Goal: Transaction & Acquisition: Purchase product/service

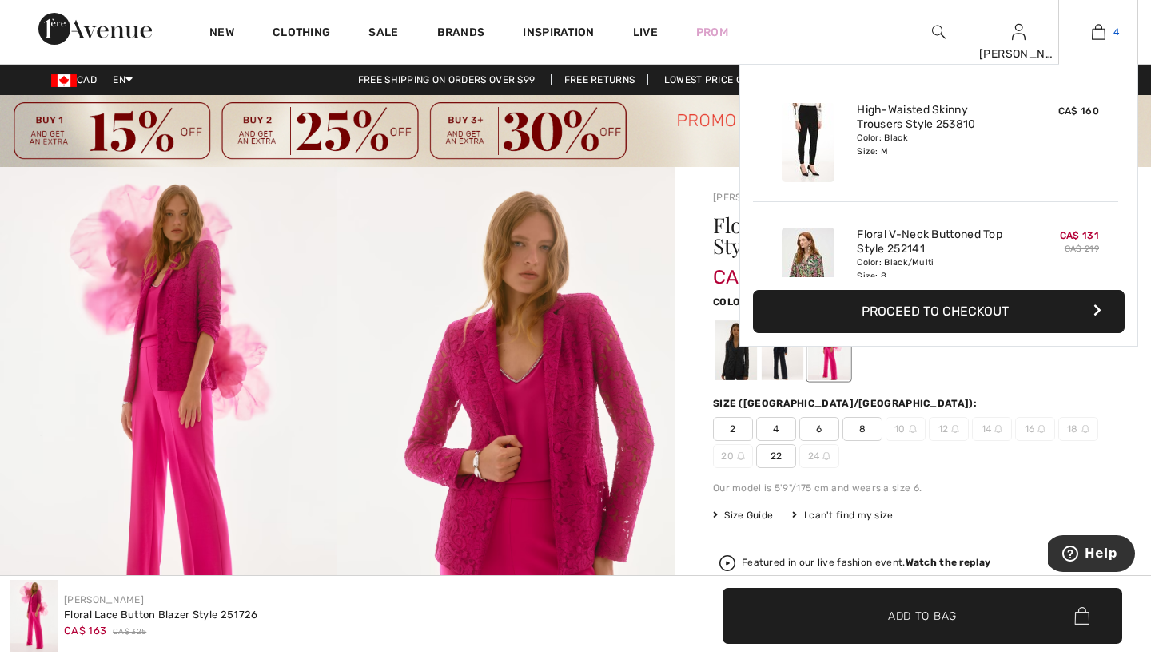
click at [1098, 30] on img at bounding box center [1099, 31] width 14 height 19
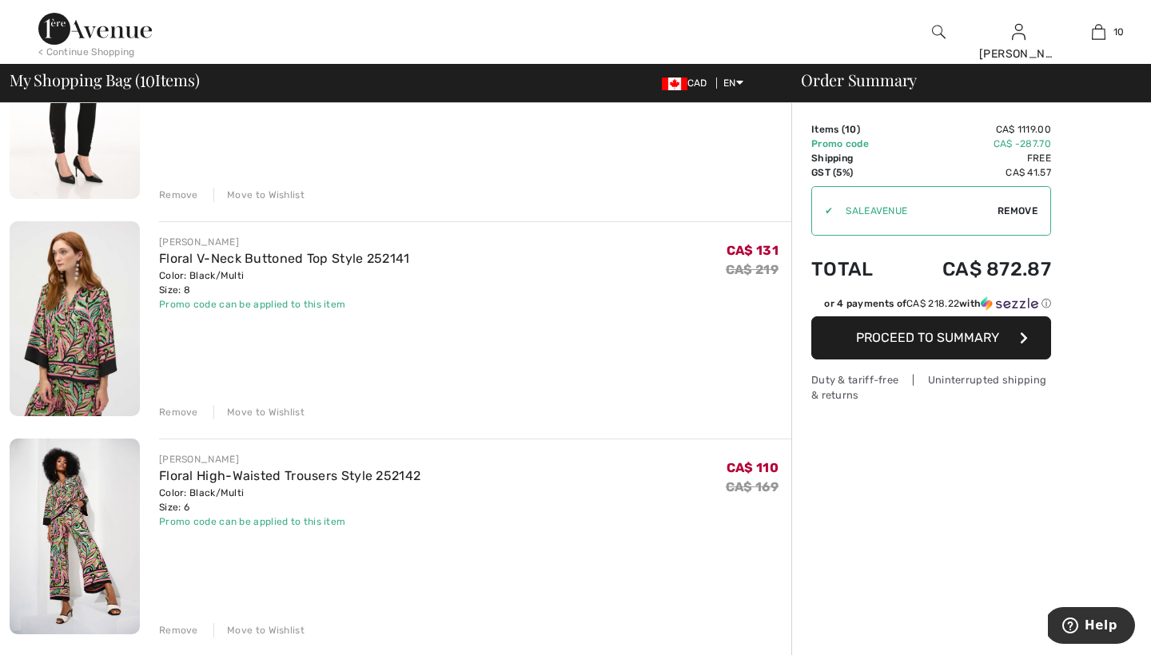
scroll to position [256, 0]
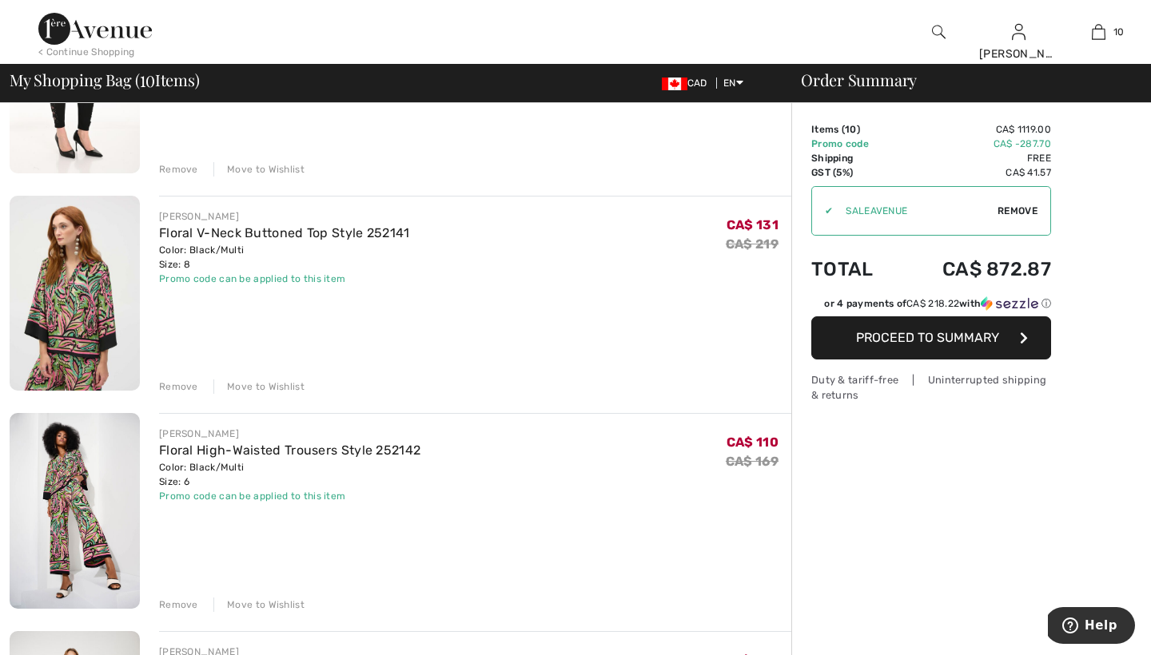
click at [186, 384] on div "Remove" at bounding box center [178, 387] width 39 height 14
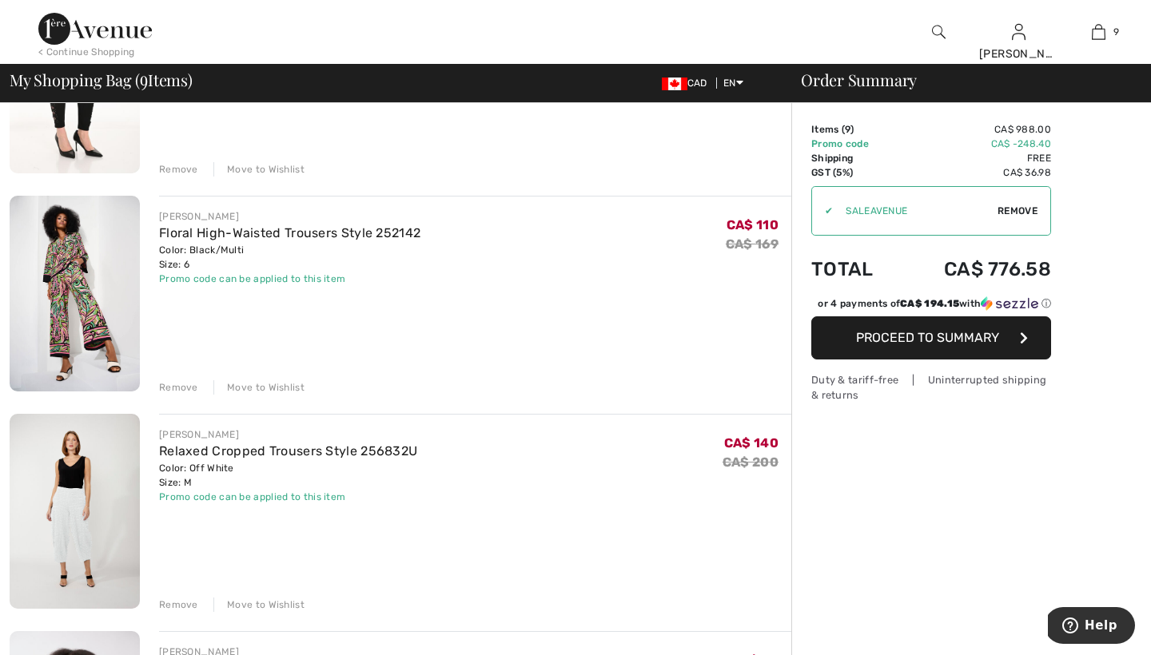
click at [179, 386] on div "Remove" at bounding box center [178, 387] width 39 height 14
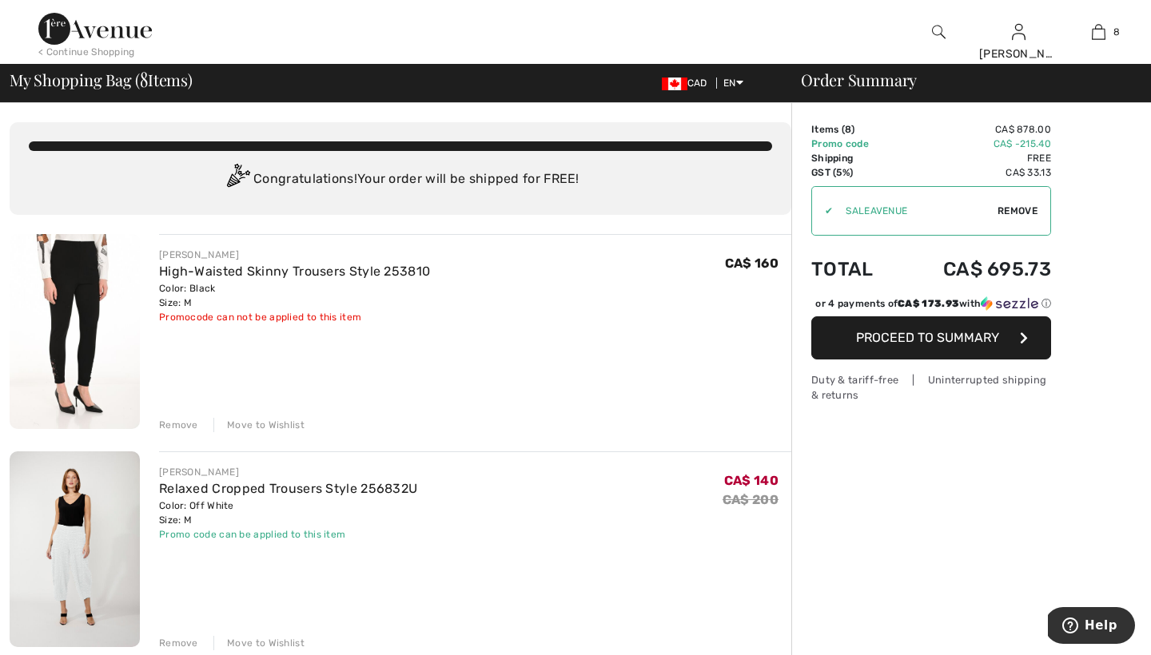
scroll to position [0, 0]
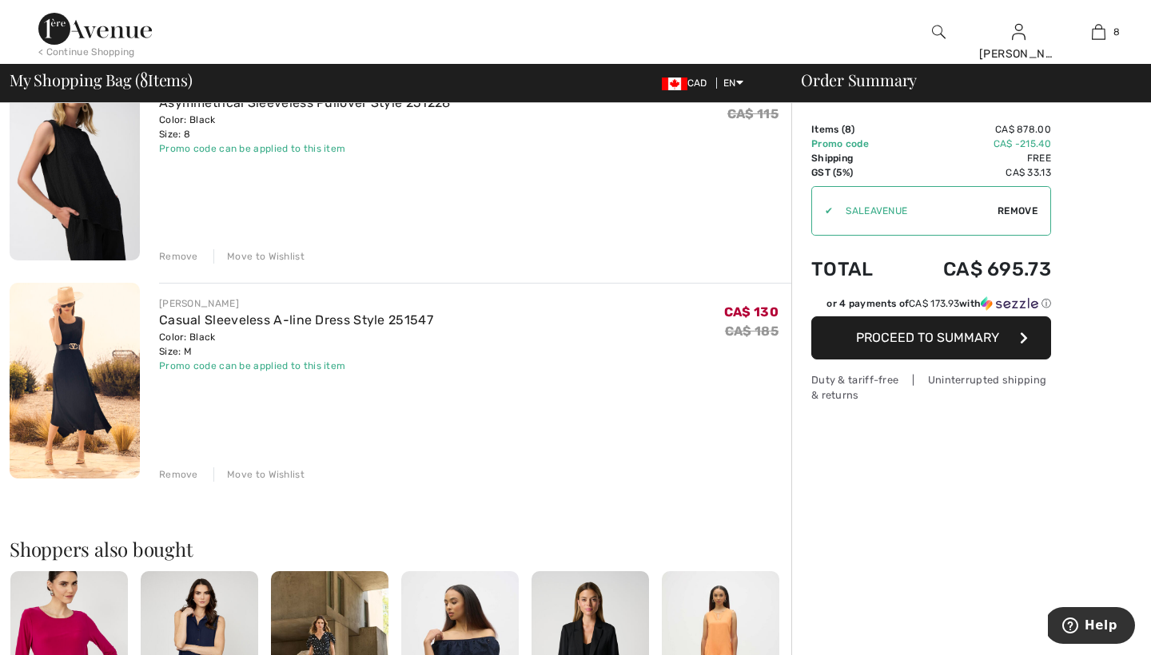
scroll to position [1474, 0]
click at [181, 477] on div "Remove" at bounding box center [178, 475] width 39 height 14
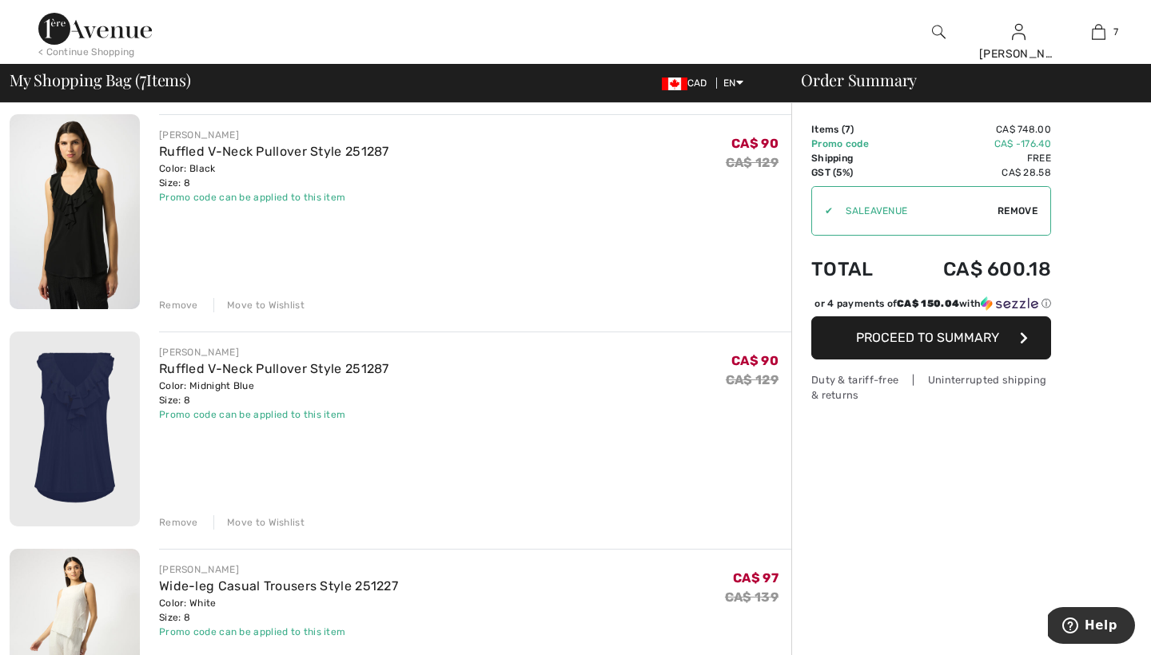
scroll to position [770, 0]
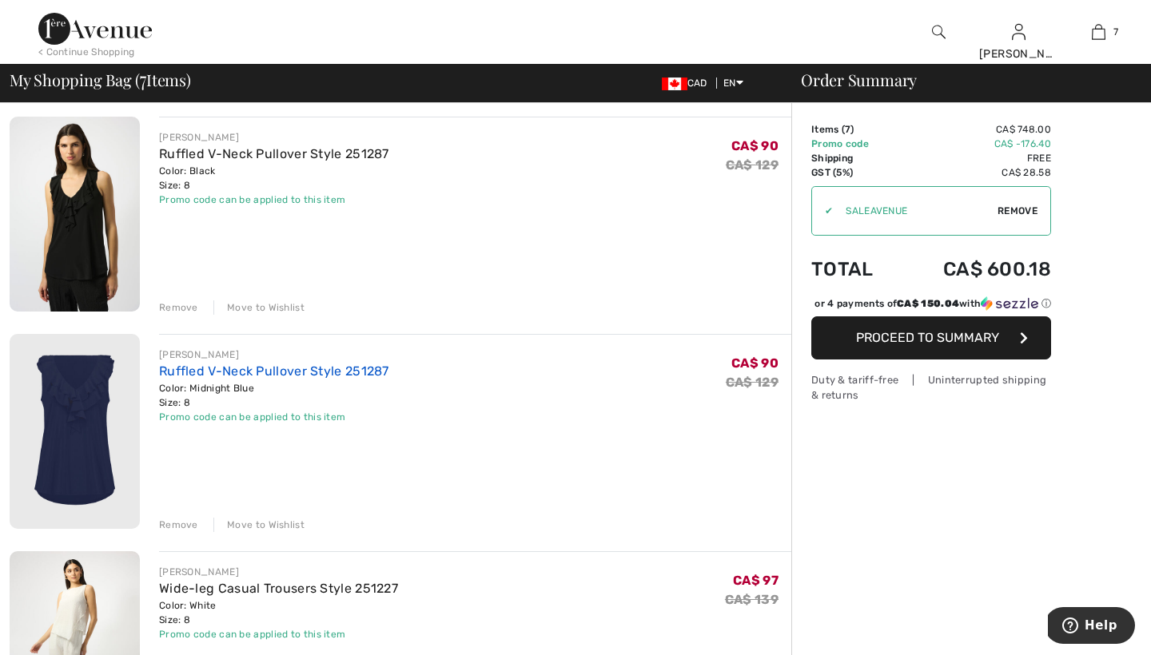
click at [244, 372] on link "Ruffled V-Neck Pullover Style 251287" at bounding box center [274, 371] width 230 height 15
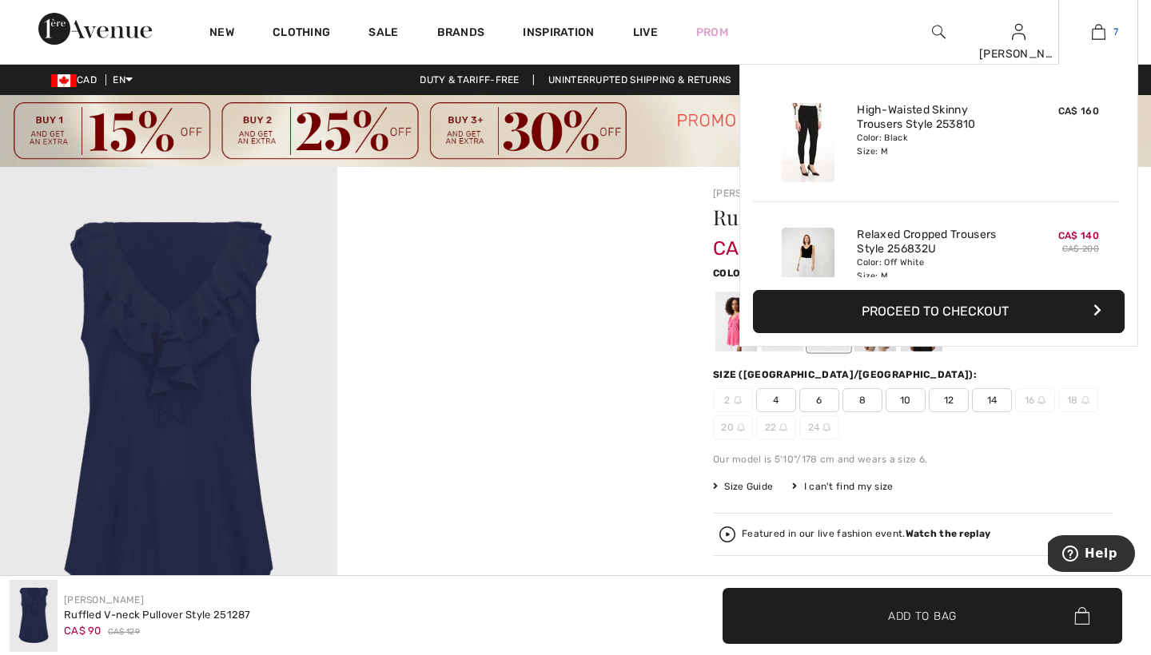
click at [1100, 34] on img at bounding box center [1099, 31] width 14 height 19
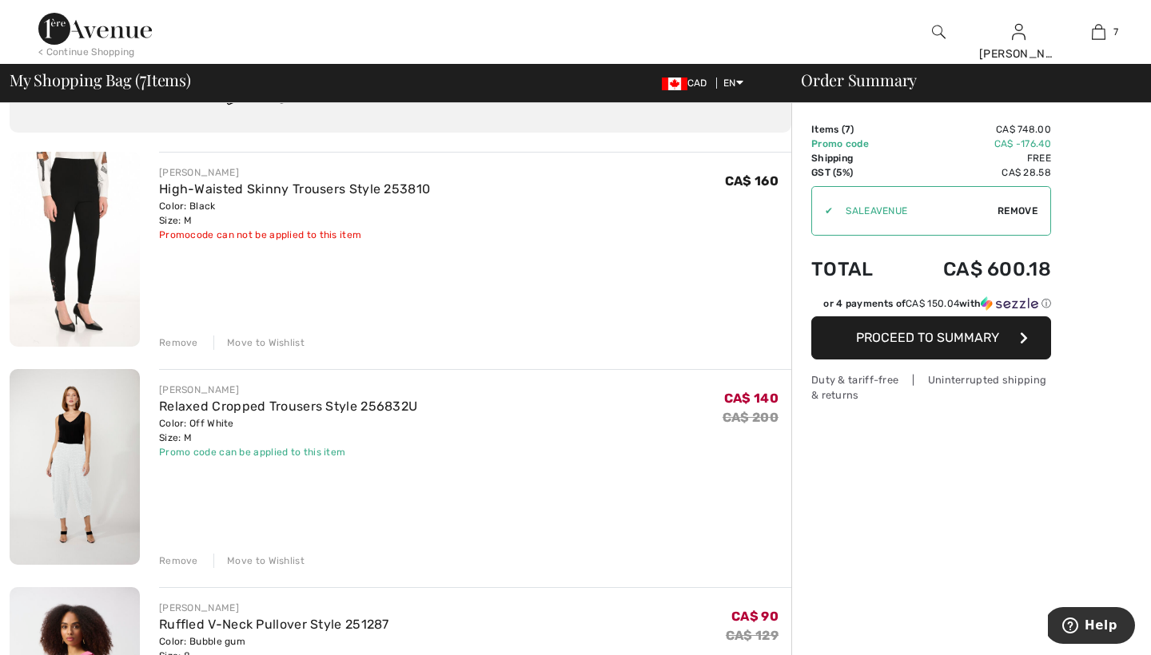
scroll to position [106, 0]
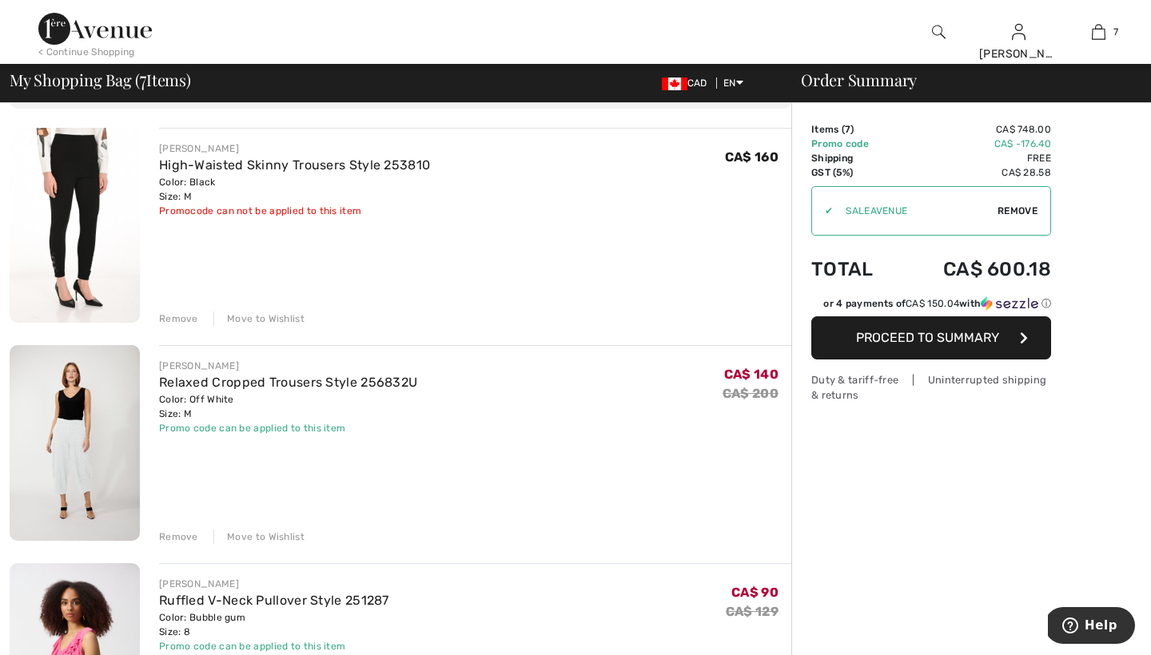
click at [187, 533] on div "Remove" at bounding box center [178, 537] width 39 height 14
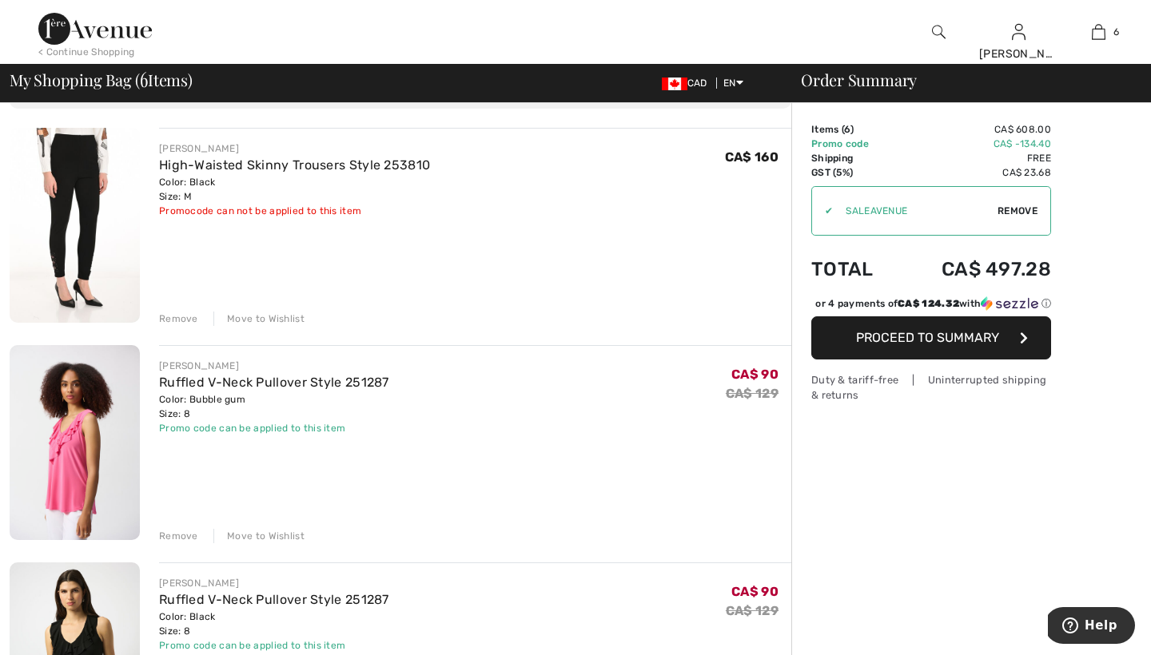
scroll to position [120, 0]
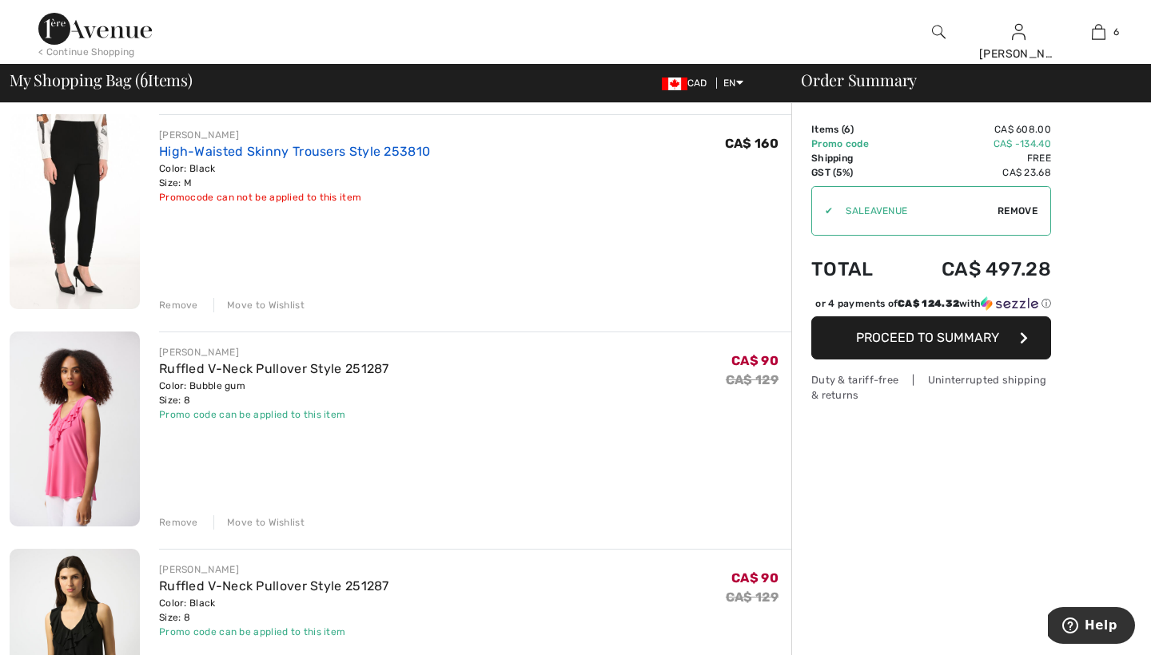
click at [327, 153] on link "High-Waisted Skinny Trousers Style 253810" at bounding box center [294, 151] width 271 height 15
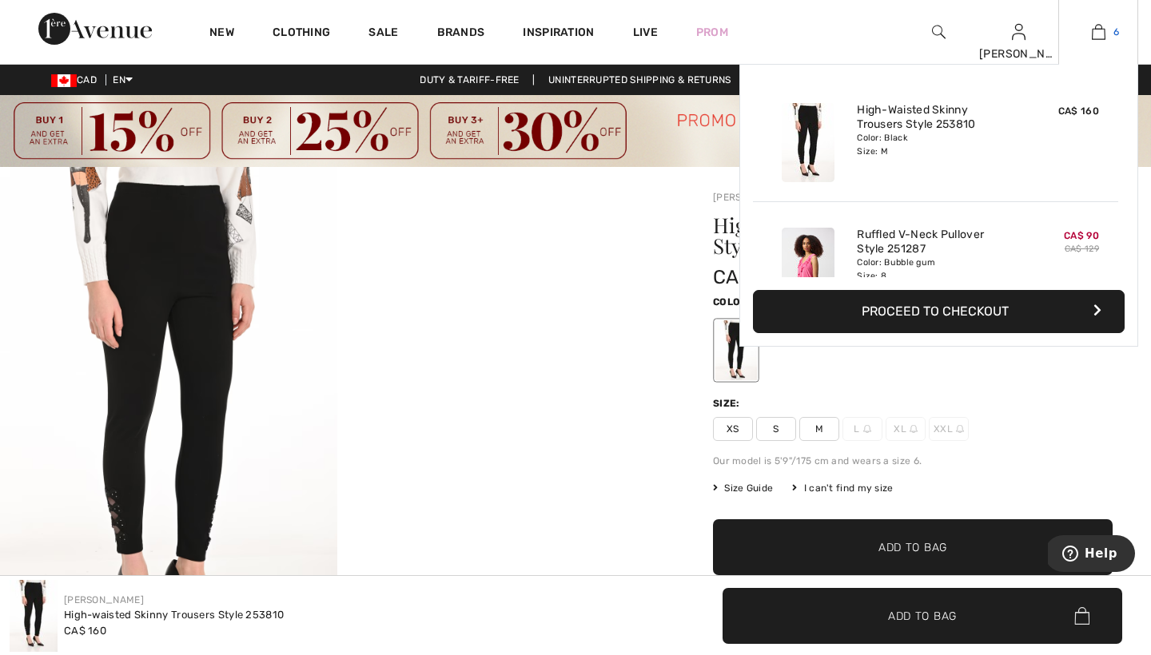
click at [1095, 33] on img at bounding box center [1099, 31] width 14 height 19
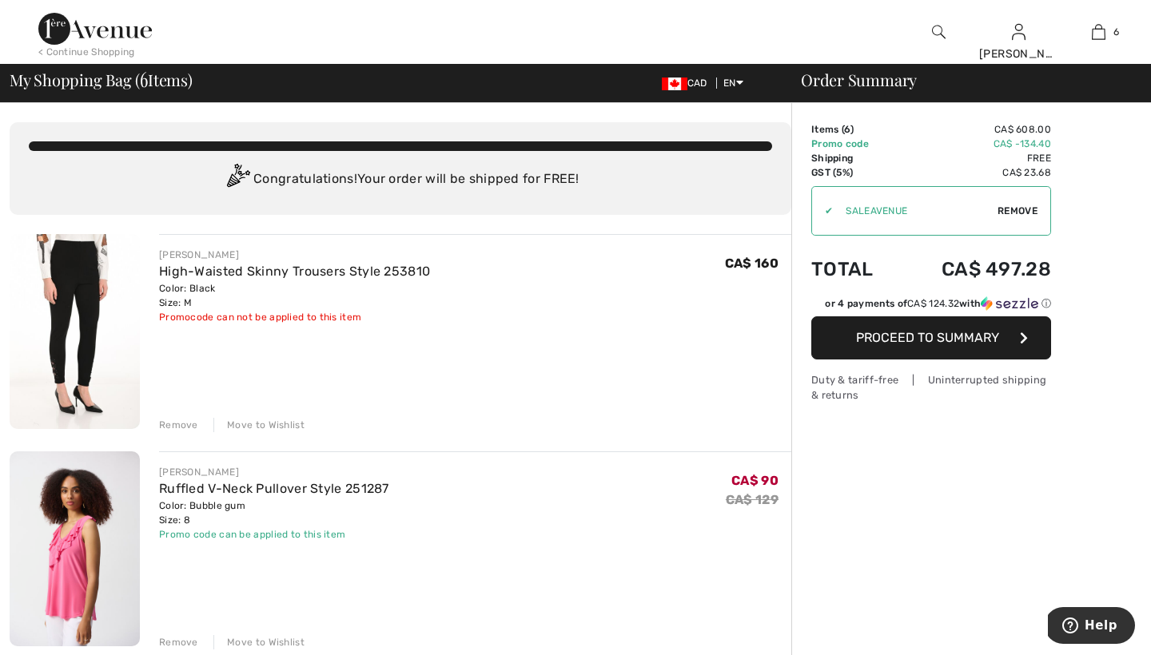
click at [185, 423] on div "Remove" at bounding box center [178, 425] width 39 height 14
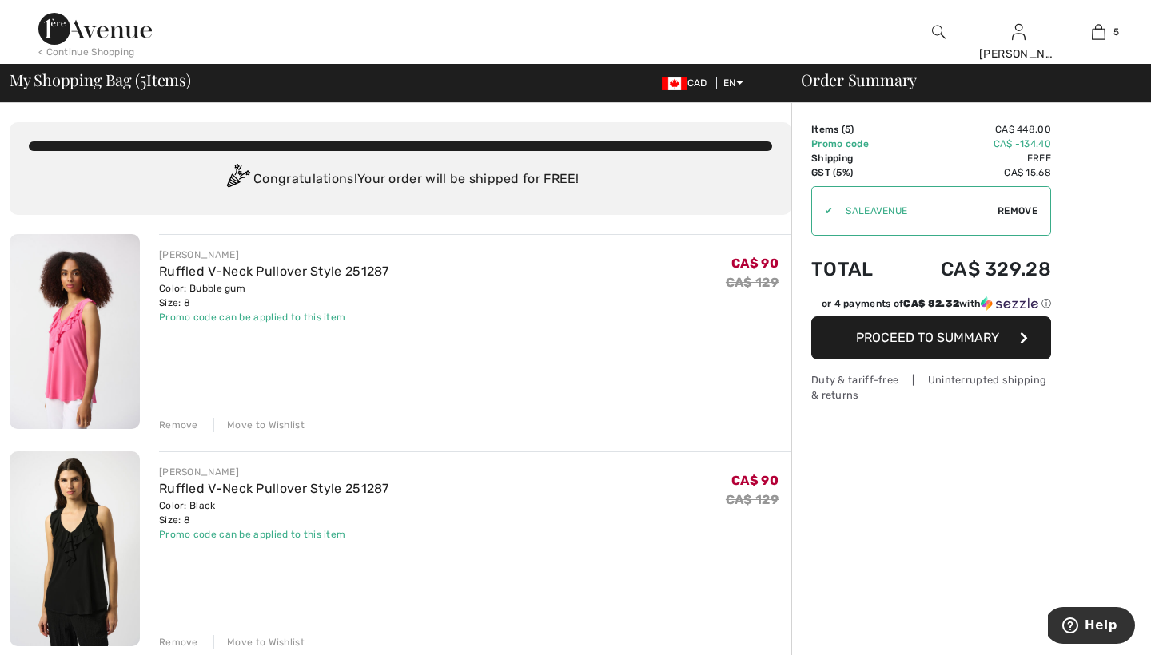
click at [120, 51] on div "< Continue Shopping" at bounding box center [86, 52] width 97 height 14
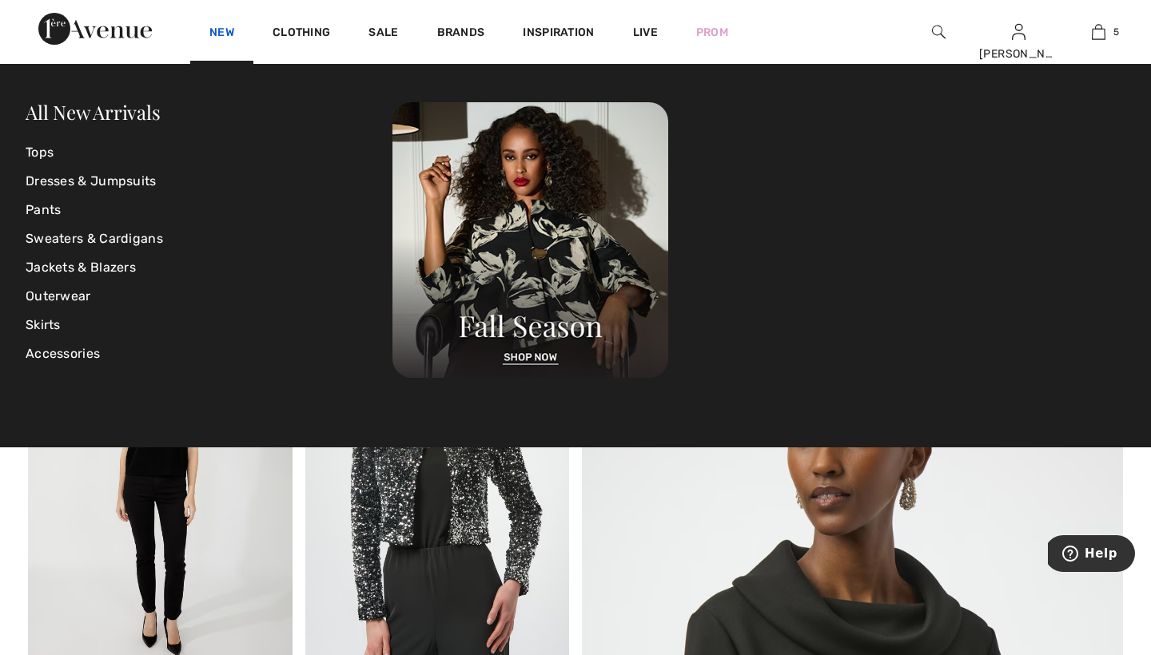
click at [217, 30] on link "New" at bounding box center [221, 34] width 25 height 17
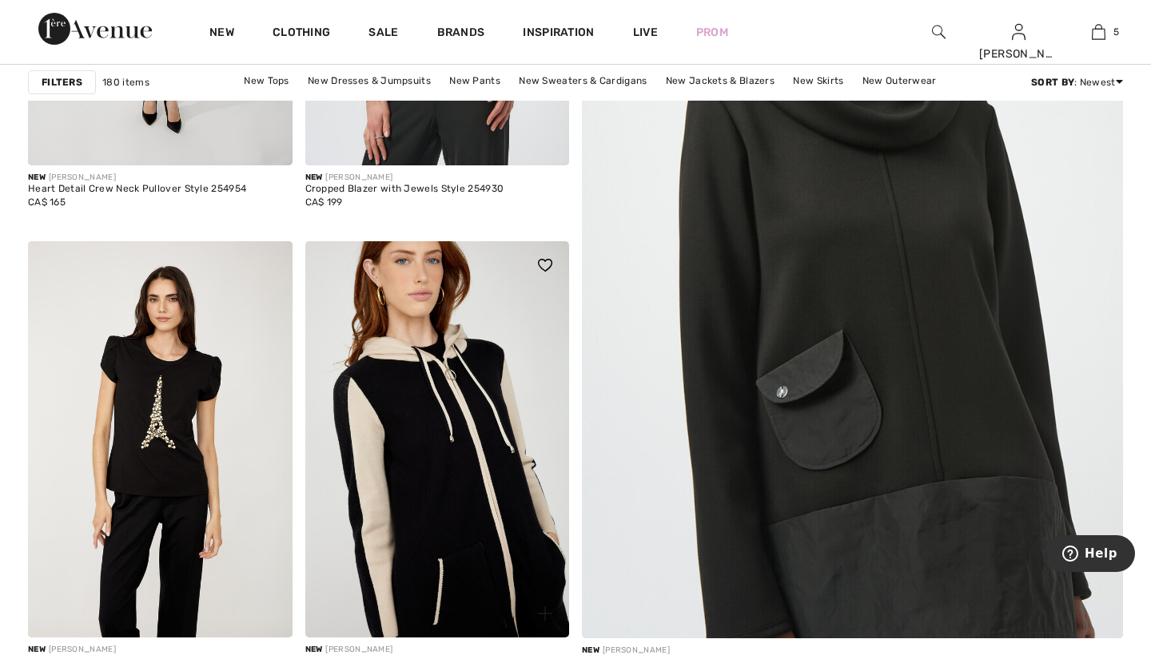
scroll to position [562, 0]
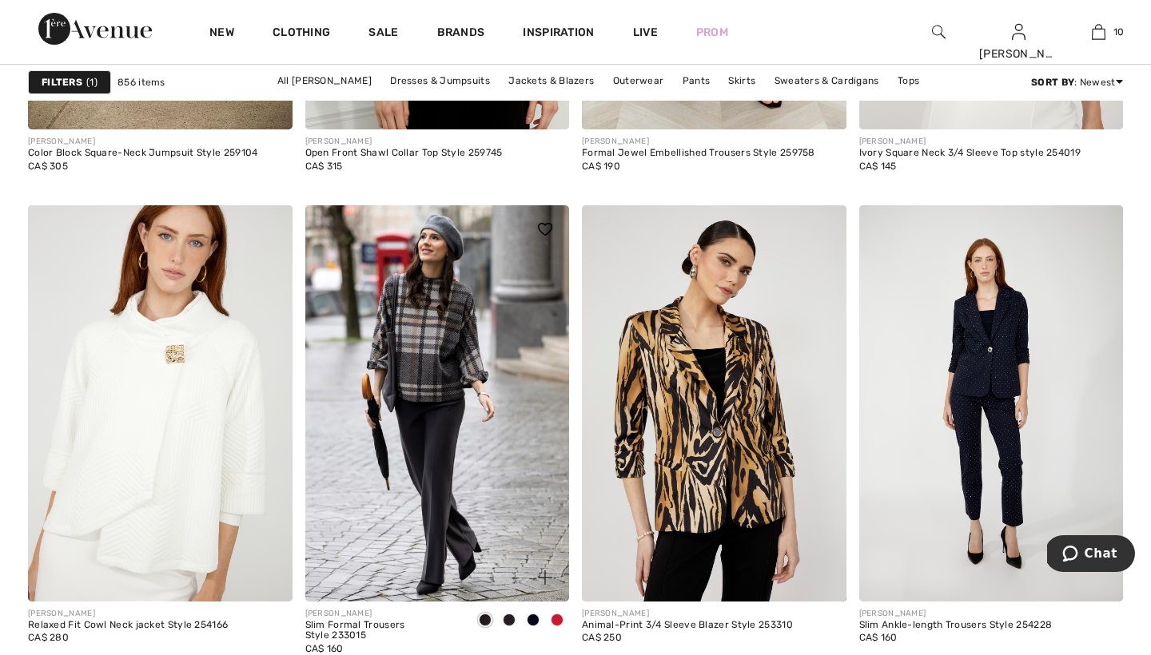
scroll to position [6745, 0]
